Goal: Find specific page/section: Find specific page/section

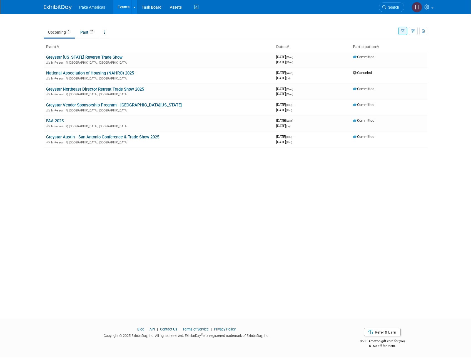
click at [95, 56] on link "Greystar [US_STATE] Reverse Trade Show" at bounding box center [84, 57] width 76 height 5
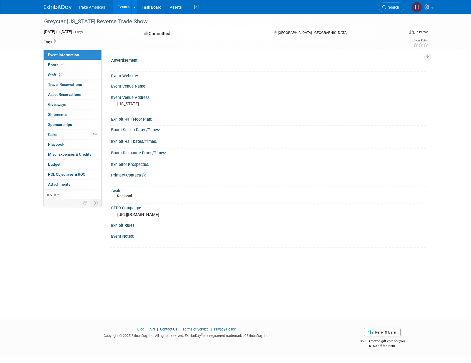
click at [353, 227] on div "Exhibit Rules:" at bounding box center [269, 224] width 316 height 7
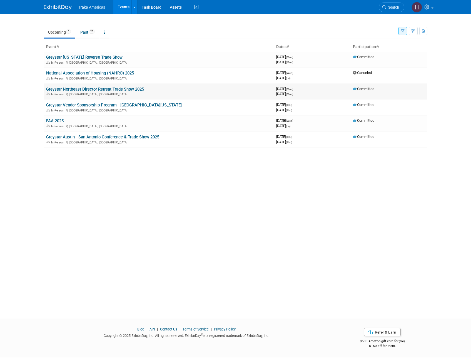
click at [71, 90] on link "Greystar Northeast Director Retreat Trade Show 2025" at bounding box center [95, 89] width 98 height 5
click at [237, 254] on div "New Event Duplicate Event Warning There is another event in your workspace with…" at bounding box center [236, 161] width 392 height 295
